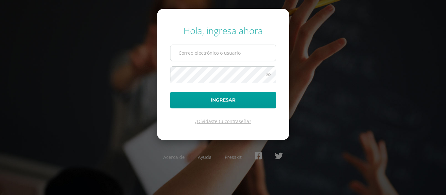
click at [237, 54] on input "text" at bounding box center [222, 53] width 105 height 16
click at [270, 88] on form "Hola, ingresa ahora Ingresar ¿Olvidaste tu contraseña?" at bounding box center [223, 74] width 132 height 131
type input "[EMAIL_ADDRESS][DOMAIN_NAME]"
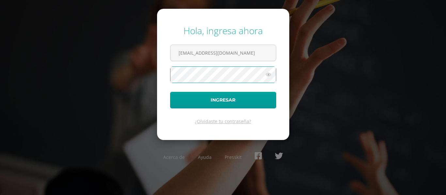
click at [170, 92] on button "Ingresar" at bounding box center [223, 100] width 106 height 17
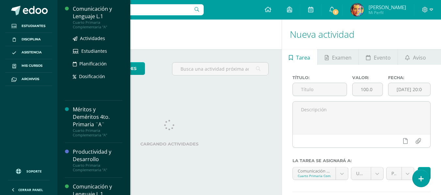
click at [96, 18] on div "Comunicación y Lenguaje L.1" at bounding box center [98, 12] width 50 height 15
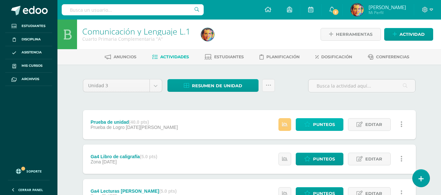
click at [323, 127] on span "Punteos" at bounding box center [324, 125] width 22 height 12
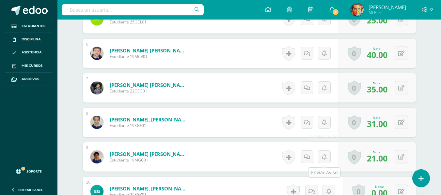
scroll to position [426, 0]
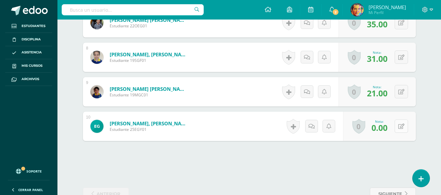
click at [401, 126] on button at bounding box center [401, 126] width 13 height 13
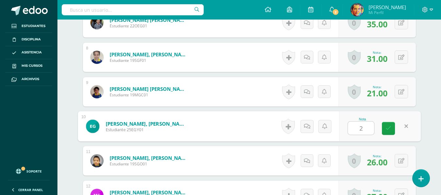
type input "24"
click at [389, 131] on icon at bounding box center [388, 129] width 6 height 6
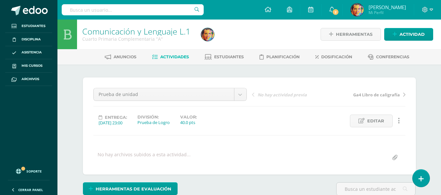
scroll to position [0, 0]
click at [177, 59] on span "Actividades" at bounding box center [174, 56] width 29 height 5
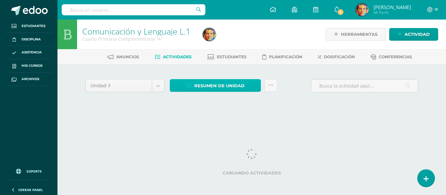
click at [237, 83] on span "Resumen de unidad" at bounding box center [219, 86] width 50 height 12
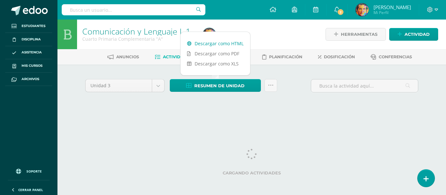
click at [231, 43] on link "Descargar como HTML" at bounding box center [215, 44] width 70 height 10
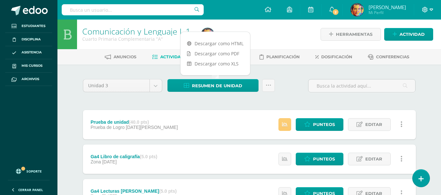
click at [432, 8] on icon at bounding box center [431, 10] width 4 height 6
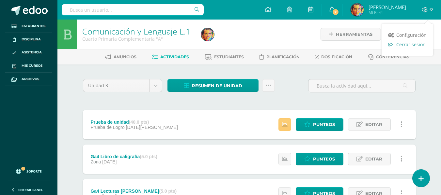
click at [405, 46] on span "Cerrar sesión" at bounding box center [410, 44] width 29 height 6
